Goal: Task Accomplishment & Management: Manage account settings

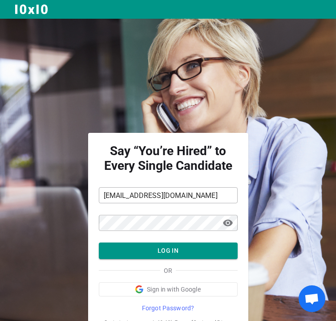
scroll to position [35, 0]
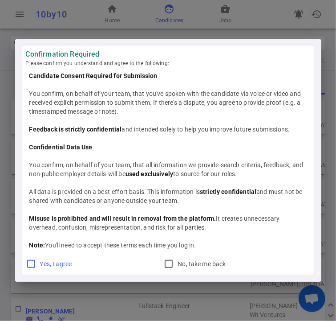
click at [30, 265] on input "Yes, I agree" at bounding box center [31, 263] width 11 height 11
checkbox input "true"
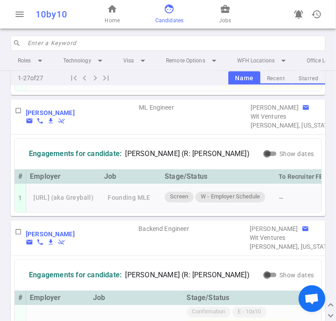
scroll to position [473, 0]
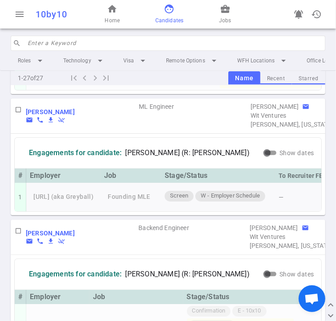
click at [100, 41] on input "search" at bounding box center [174, 43] width 293 height 14
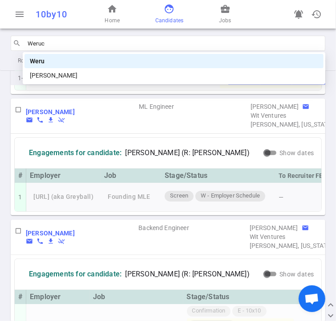
type input "Weruch"
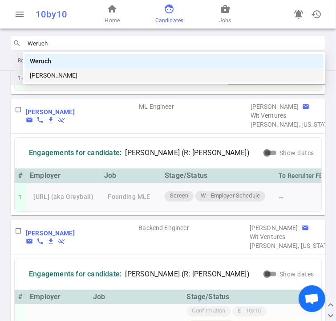
click at [103, 78] on div "[PERSON_NAME]" at bounding box center [174, 75] width 289 height 10
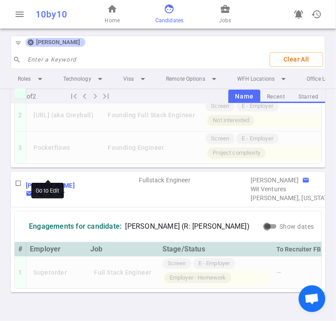
click at [47, 182] on b "[PERSON_NAME]" at bounding box center [50, 185] width 49 height 7
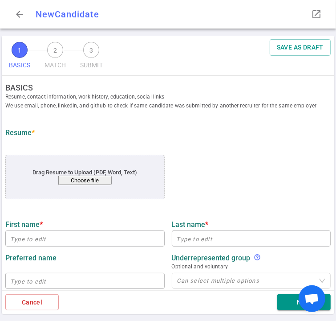
type input "Weruche"
type input "Okaru"
type input "[EMAIL_ADDRESS][DOMAIN_NAME]"
type input "[PHONE_NUMBER]"
type input "[URL][DOMAIN_NAME]"
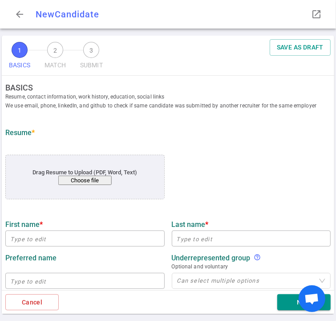
type input "Appfolio"
type textarea "Software Engineer"
type input "9.7"
type input "8"
type input "[GEOGRAPHIC_DATA][US_STATE]"
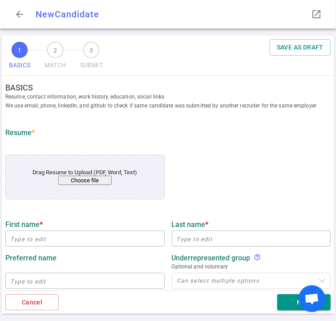
type input "Electrical Engineering and Computer Science"
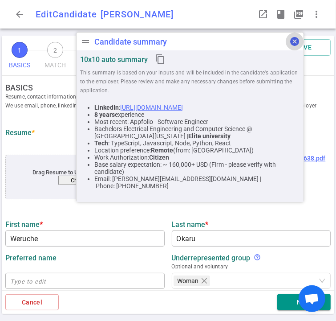
click at [291, 43] on span "cancel" at bounding box center [294, 41] width 11 height 11
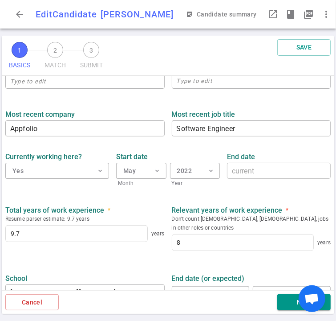
scroll to position [404, 0]
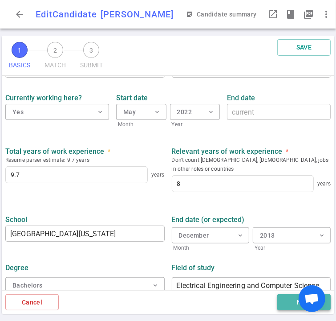
click at [281, 297] on button "Next" at bounding box center [303, 302] width 53 height 16
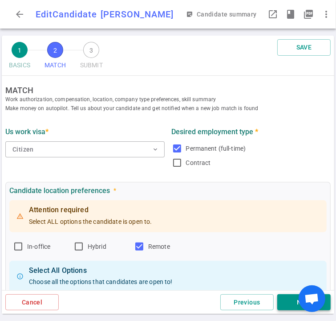
scroll to position [0, 0]
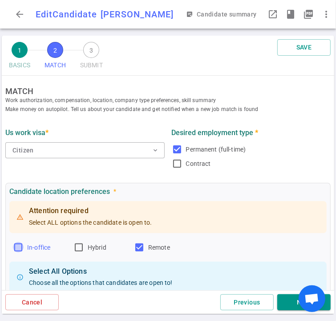
click at [18, 250] on input "In-office" at bounding box center [18, 247] width 11 height 11
checkbox input "true"
click at [77, 246] on input "Hybrid" at bounding box center [78, 247] width 11 height 11
checkbox input "true"
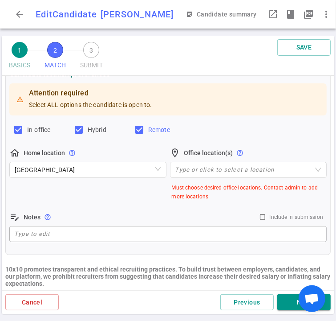
scroll to position [133, 0]
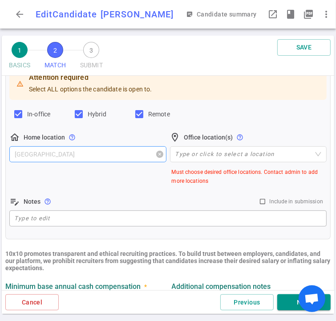
click at [75, 156] on span "[GEOGRAPHIC_DATA]" at bounding box center [88, 153] width 146 height 13
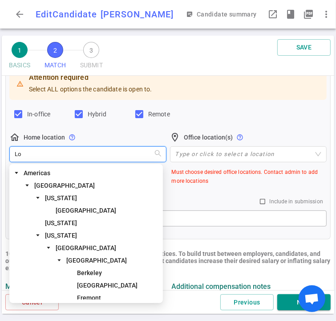
type input "Los"
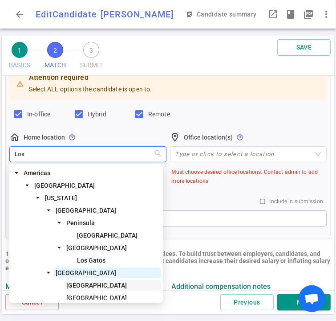
click at [90, 286] on span "[GEOGRAPHIC_DATA]" at bounding box center [96, 284] width 61 height 7
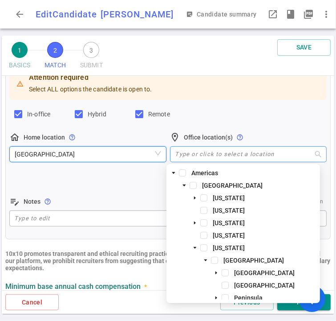
click at [189, 155] on div at bounding box center [244, 153] width 144 height 7
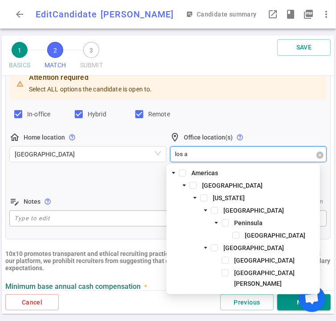
type input "los an"
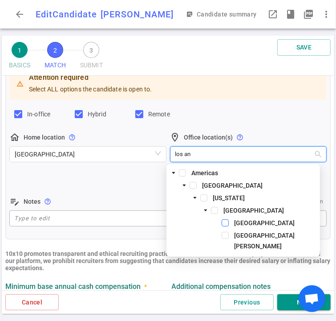
click at [224, 224] on span at bounding box center [225, 222] width 7 height 7
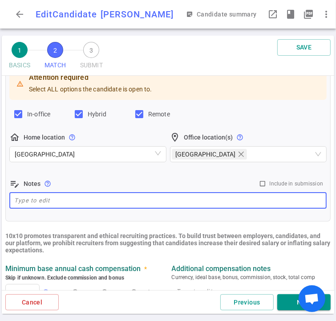
paste textarea "she's very open to relocation but would need relocation assistance."
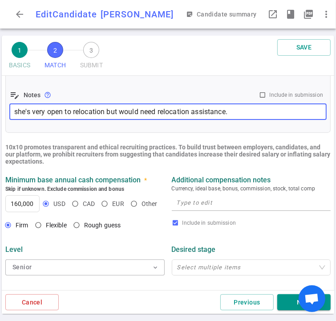
scroll to position [222, 0]
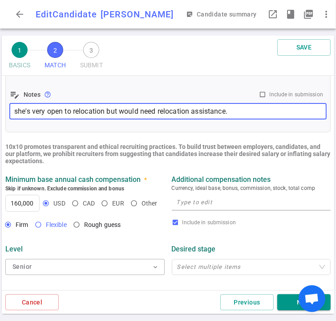
type textarea "she's very open to relocation but would need relocation assistance."
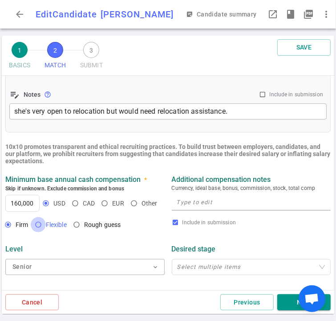
click at [37, 227] on input "Flexible" at bounding box center [38, 224] width 15 height 15
radio input "true"
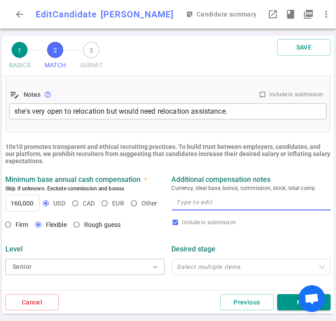
paste textarea "$150K - $200K base"
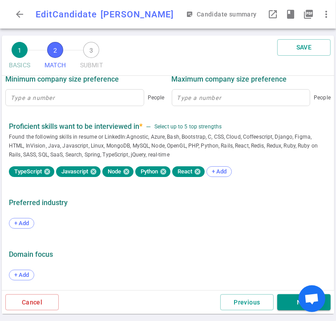
scroll to position [440, 0]
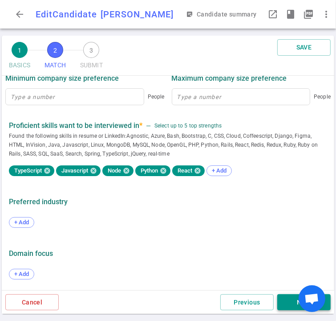
type textarea "$150K - $200K base"
click at [287, 308] on button "Next" at bounding box center [303, 302] width 53 height 16
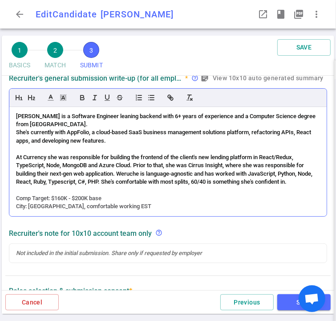
scroll to position [193, 0]
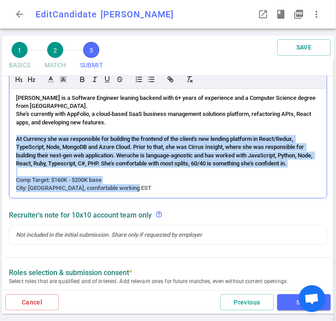
drag, startPoint x: 15, startPoint y: 138, endPoint x: 160, endPoint y: 205, distance: 160.2
click at [160, 198] on div "[PERSON_NAME] is a Software Engineer leaning backend with 6+ years of experienc…" at bounding box center [167, 143] width 317 height 109
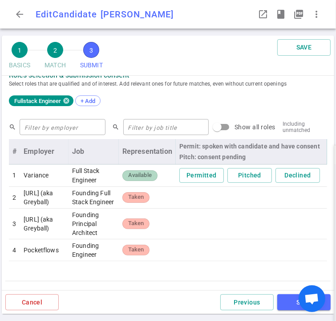
scroll to position [374, 0]
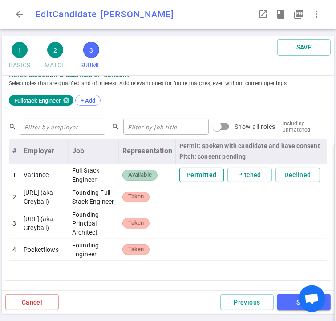
click at [192, 173] on button "Permitted" at bounding box center [201, 174] width 45 height 15
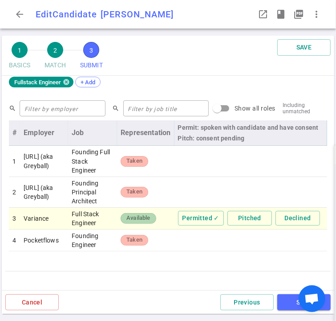
scroll to position [356, 0]
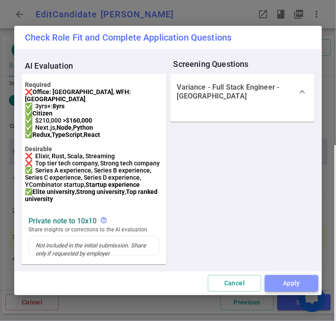
click at [294, 285] on button "Apply" at bounding box center [291, 283] width 53 height 16
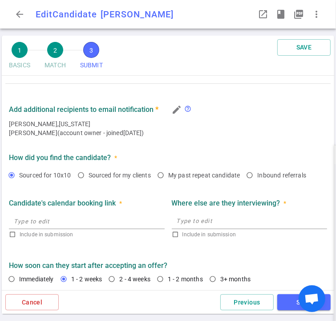
scroll to position [563, 0]
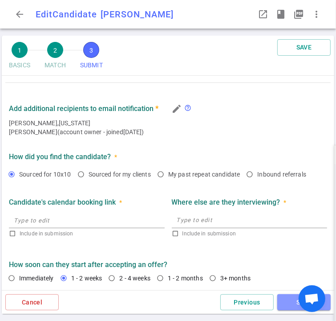
click at [295, 301] on button "SAVE" at bounding box center [303, 302] width 53 height 16
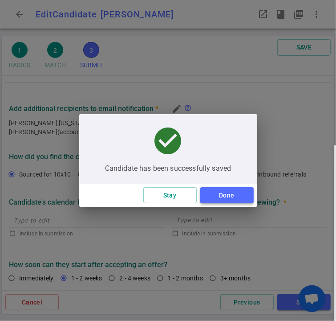
click at [240, 195] on button "Done" at bounding box center [226, 195] width 53 height 16
